Goal: Task Accomplishment & Management: Complete application form

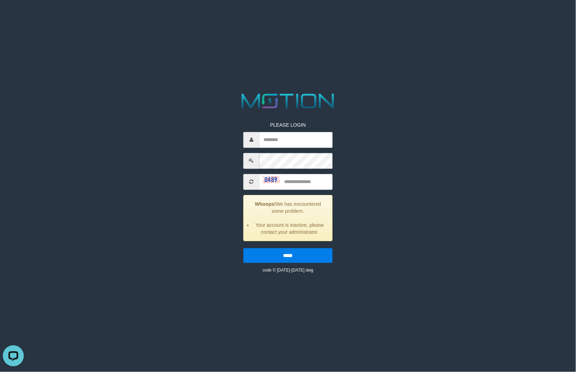
drag, startPoint x: 410, startPoint y: 138, endPoint x: 344, endPoint y: 138, distance: 66.5
click at [367, 138] on div "PLEASE LOGIN Whoops! We has encountered some problem. Your account is inactive,…" at bounding box center [288, 182] width 299 height 182
click at [290, 141] on input "text" at bounding box center [295, 140] width 73 height 16
click at [258, 180] on span at bounding box center [252, 182] width 16 height 16
click at [253, 181] on icon at bounding box center [251, 182] width 4 height 5
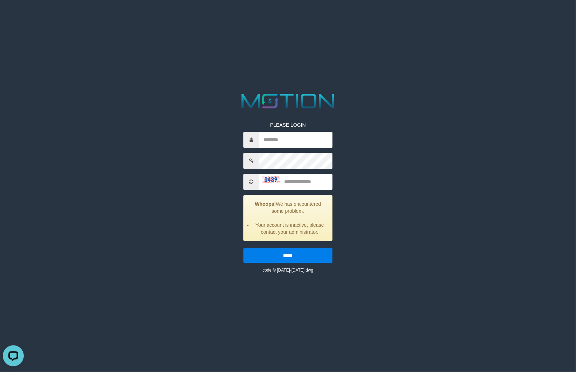
click at [253, 181] on icon at bounding box center [251, 182] width 4 height 5
click at [252, 180] on icon at bounding box center [251, 182] width 4 height 5
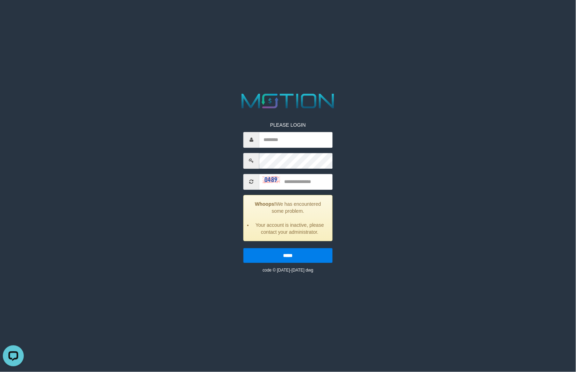
click at [252, 180] on icon at bounding box center [251, 182] width 4 height 5
click at [253, 179] on span at bounding box center [252, 182] width 16 height 16
click at [254, 178] on span at bounding box center [252, 182] width 16 height 16
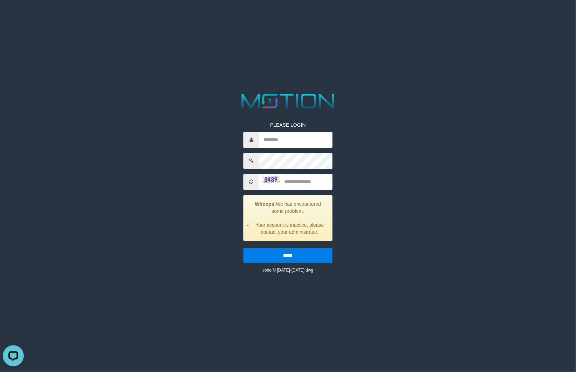
click at [253, 177] on span at bounding box center [252, 182] width 16 height 16
click at [252, 177] on span at bounding box center [252, 182] width 16 height 16
click at [251, 177] on span at bounding box center [252, 182] width 16 height 16
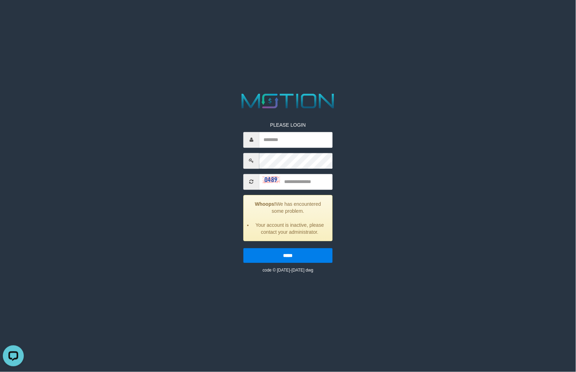
click at [254, 176] on span at bounding box center [252, 182] width 16 height 16
click at [255, 175] on span at bounding box center [252, 182] width 16 height 16
click at [255, 174] on span at bounding box center [252, 182] width 16 height 16
drag, startPoint x: 254, startPoint y: 174, endPoint x: 276, endPoint y: 178, distance: 22.4
click at [254, 175] on span at bounding box center [252, 182] width 16 height 16
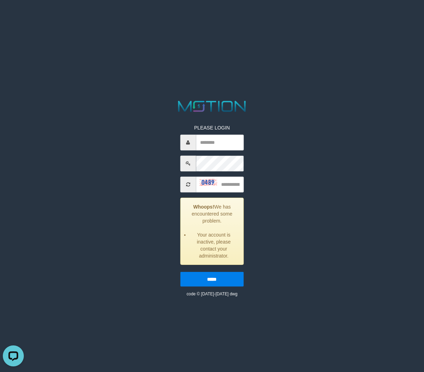
click at [188, 183] on icon at bounding box center [188, 184] width 4 height 5
drag, startPoint x: 188, startPoint y: 183, endPoint x: 193, endPoint y: 174, distance: 10.5
click at [188, 183] on icon at bounding box center [188, 184] width 4 height 5
